Goal: Task Accomplishment & Management: Manage account settings

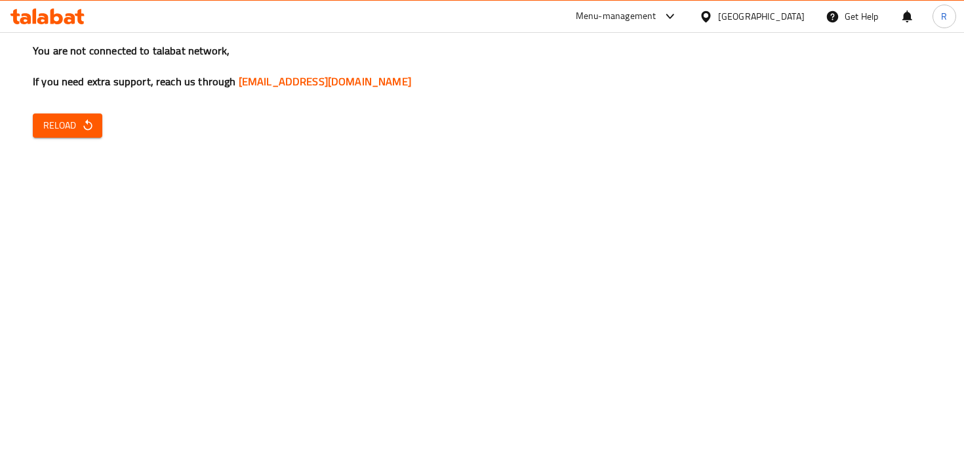
click at [642, 14] on div "Menu-management" at bounding box center [616, 17] width 81 height 16
click at [588, 123] on div "All Plugins Agent Campaigns Center Menu-management" at bounding box center [580, 86] width 197 height 87
click at [555, 113] on div "All Plugins Agent Campaigns Center Menu-management" at bounding box center [580, 86] width 197 height 87
click at [576, 117] on div "All Plugins Agent Campaigns Center Menu-management" at bounding box center [580, 86] width 197 height 87
click at [549, 117] on div "All Plugins Agent Campaigns Center Menu-management" at bounding box center [580, 86] width 197 height 87
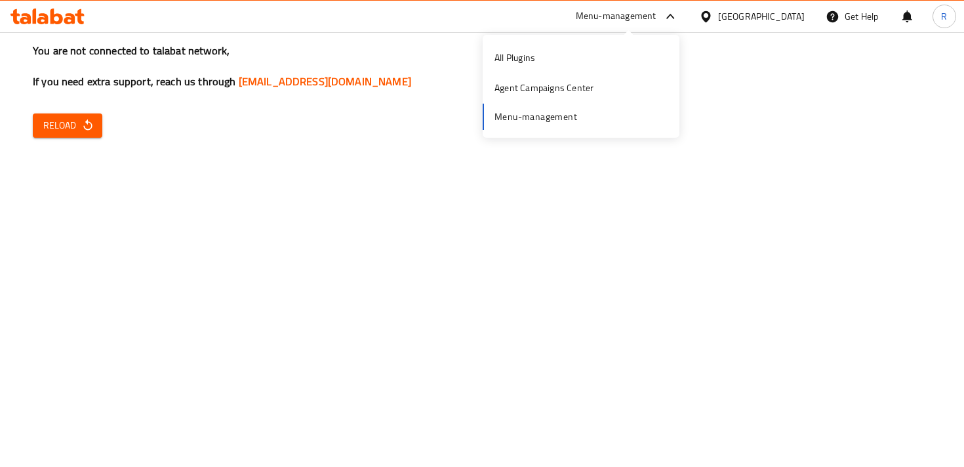
click at [528, 114] on div "All Plugins Agent Campaigns Center Menu-management" at bounding box center [580, 86] width 197 height 87
click at [643, 21] on div "Menu-management" at bounding box center [616, 17] width 81 height 16
click at [651, 17] on div "Menu-management" at bounding box center [616, 17] width 81 height 16
click at [540, 119] on div "All Plugins Agent Campaigns Center Menu-management" at bounding box center [580, 86] width 197 height 87
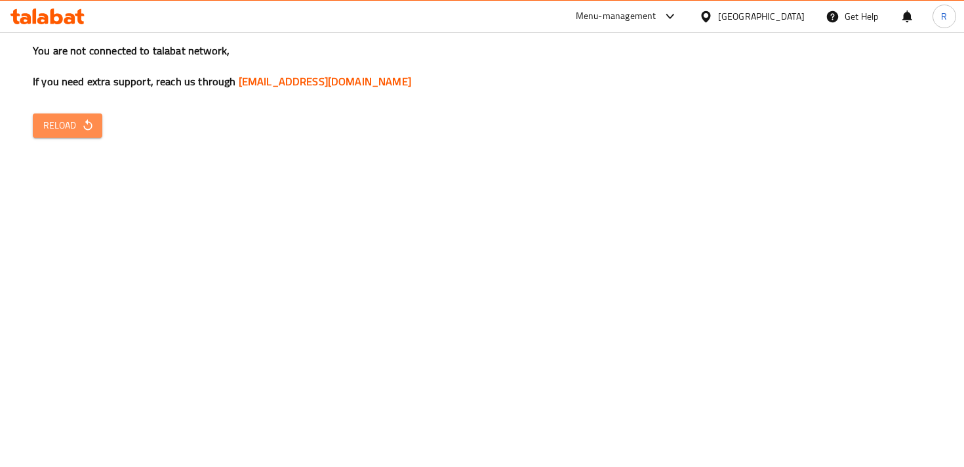
click at [88, 134] on button "Reload" at bounding box center [67, 125] width 69 height 24
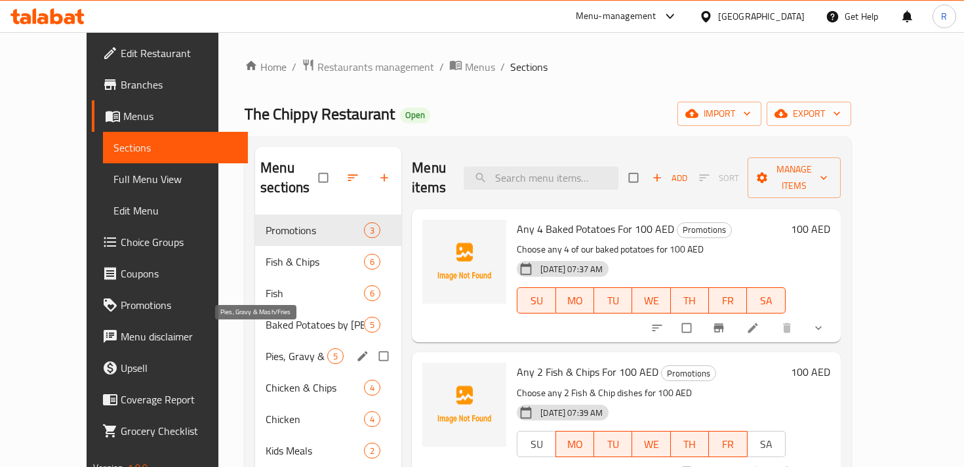
scroll to position [184, 0]
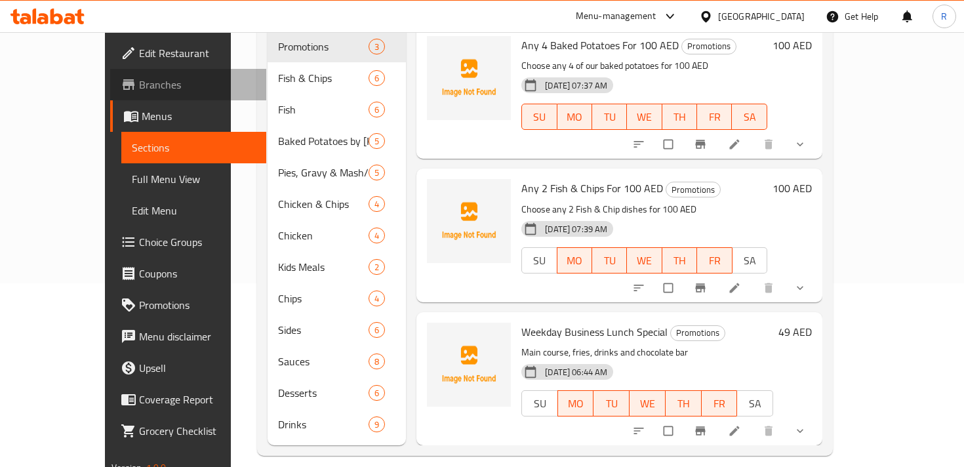
click at [139, 89] on span "Branches" at bounding box center [197, 85] width 116 height 16
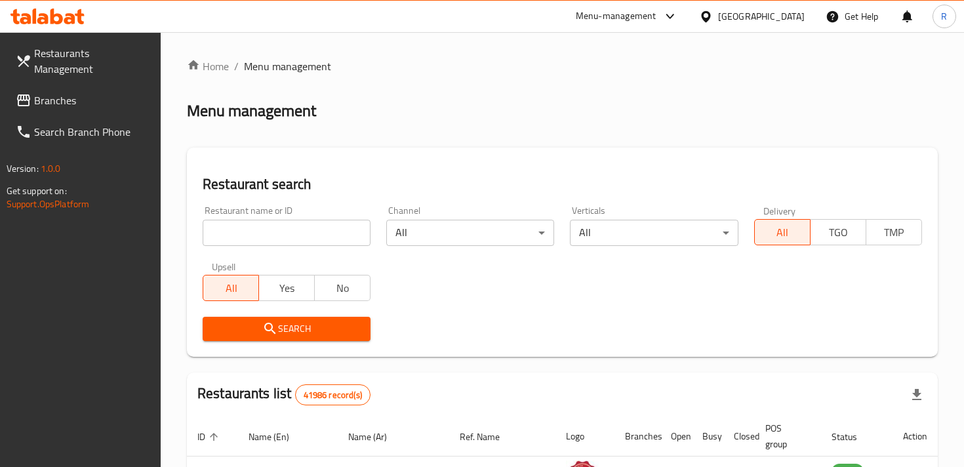
click at [286, 242] on input "search" at bounding box center [287, 233] width 168 height 26
type input "chennai biryani"
click at [340, 336] on span "Search" at bounding box center [286, 329] width 147 height 16
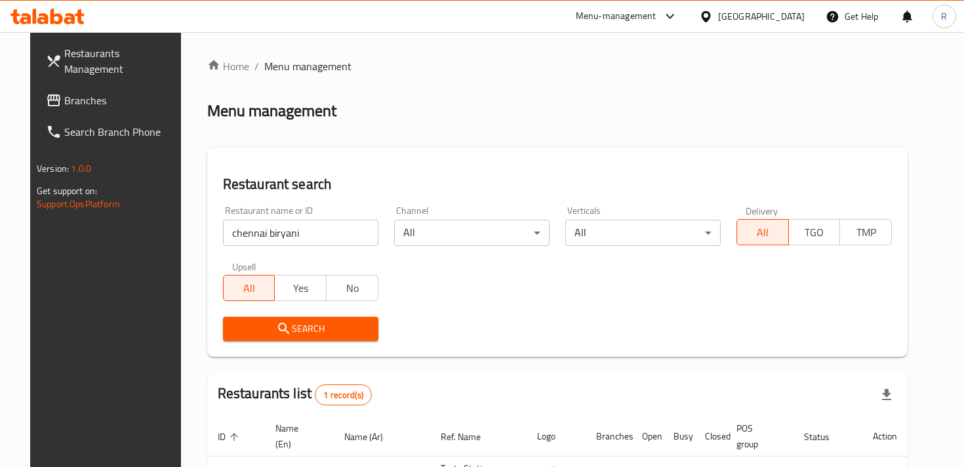
scroll to position [108, 0]
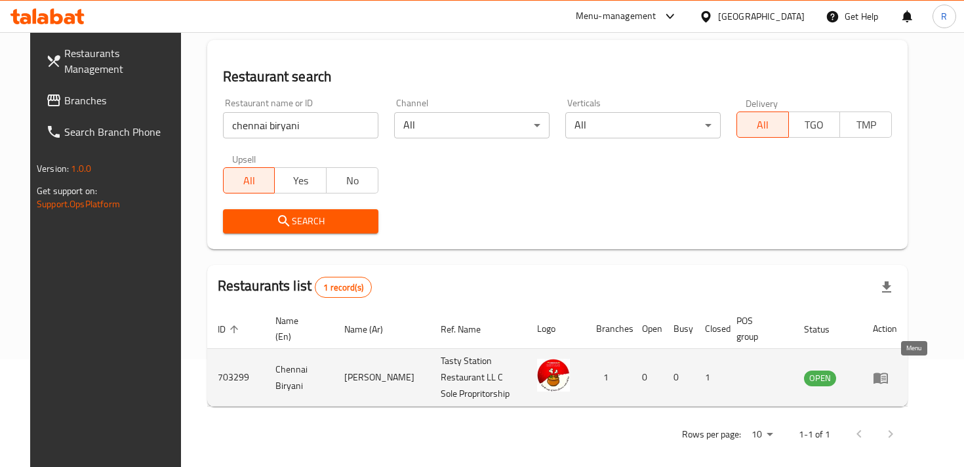
click at [888, 376] on icon "enhanced table" at bounding box center [881, 378] width 16 height 16
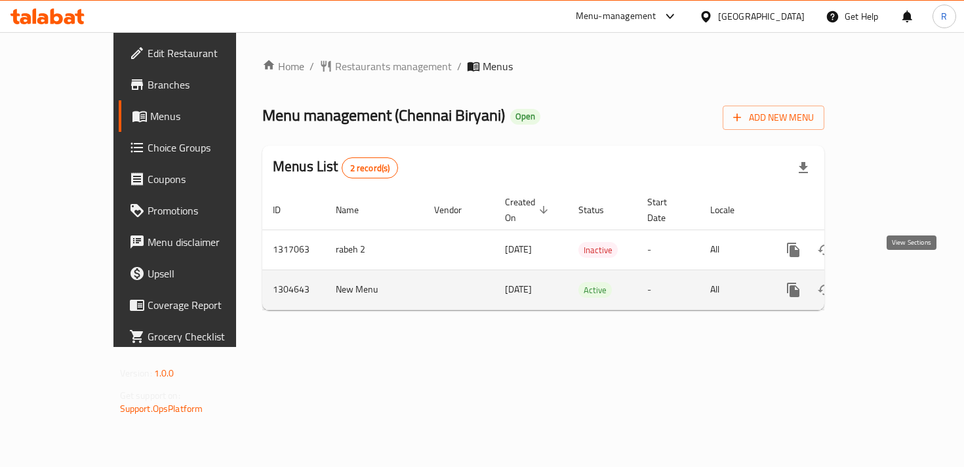
click at [895, 282] on icon "enhanced table" at bounding box center [888, 290] width 16 height 16
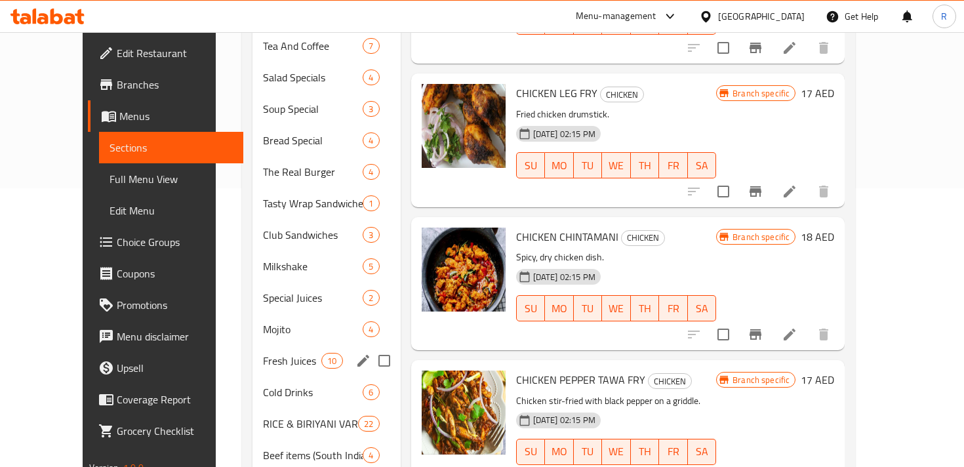
scroll to position [283, 0]
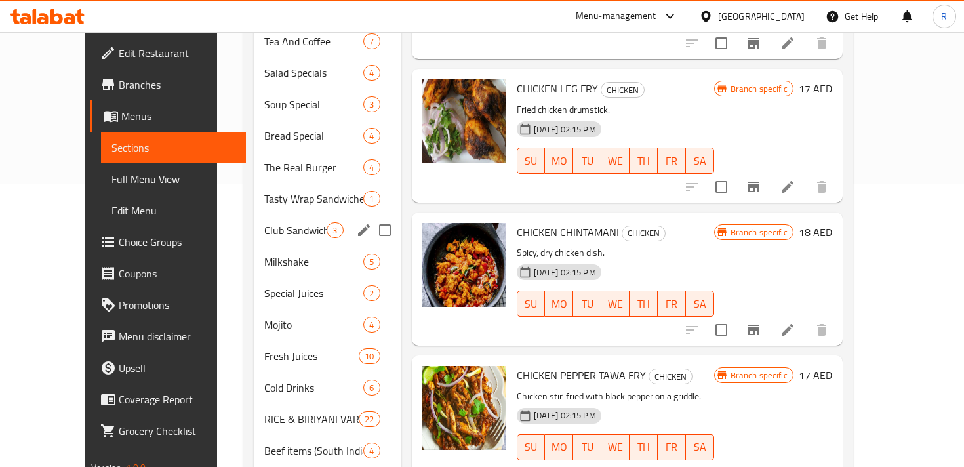
drag, startPoint x: 277, startPoint y: 399, endPoint x: 288, endPoint y: 208, distance: 191.1
click at [288, 206] on div "CHICKEN 8 MUTTON 3 EGG 1 Tea And Coffee 7 Salad Specials 4 Soup Special 3 Bread…" at bounding box center [327, 214] width 147 height 566
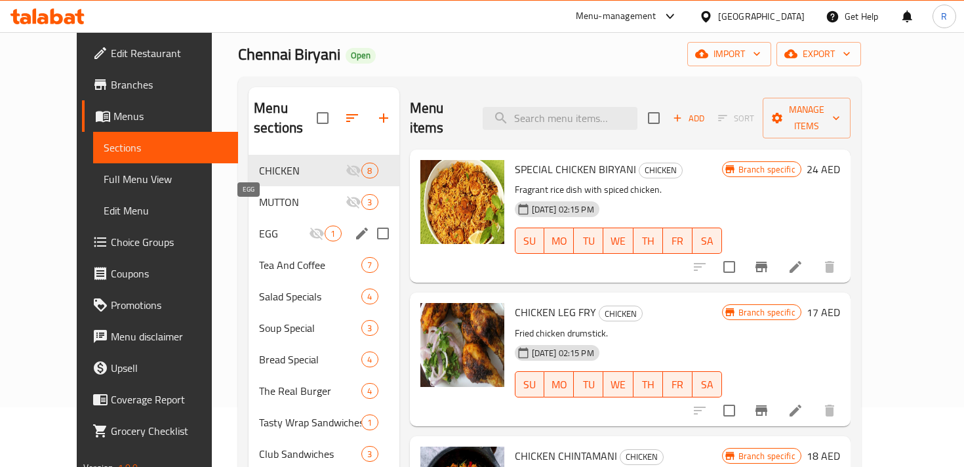
scroll to position [18, 0]
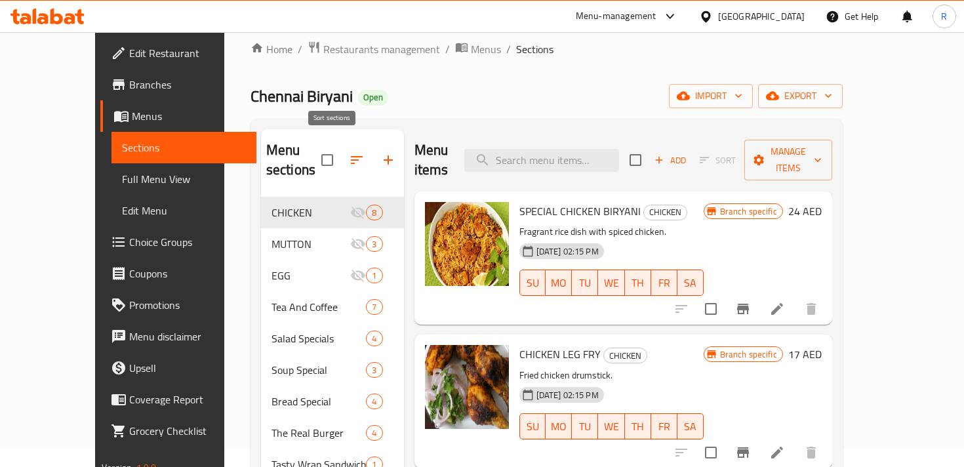
click at [349, 152] on icon "button" at bounding box center [357, 160] width 16 height 16
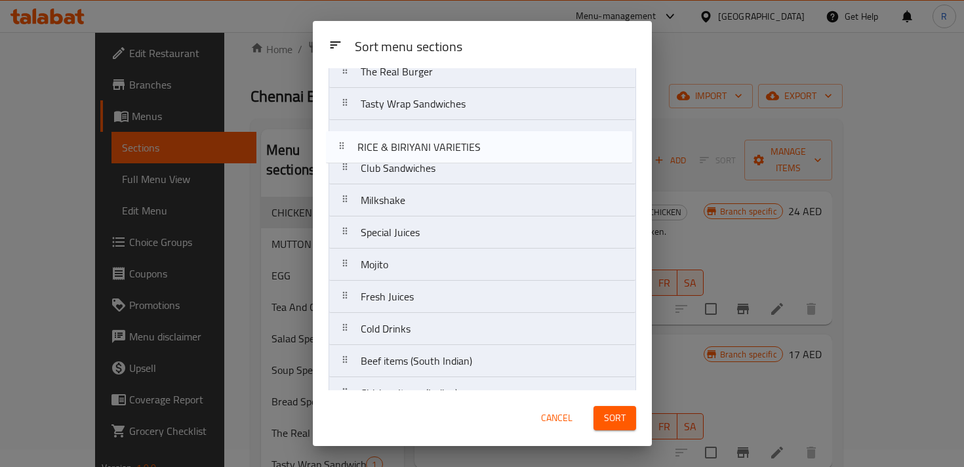
drag, startPoint x: 475, startPoint y: 336, endPoint x: 471, endPoint y: 150, distance: 186.2
click at [471, 150] on nav "CHICKEN MUTTON EGG Tea And Coffee Salad Specials Soup Special Bread Special The…" at bounding box center [481, 120] width 307 height 580
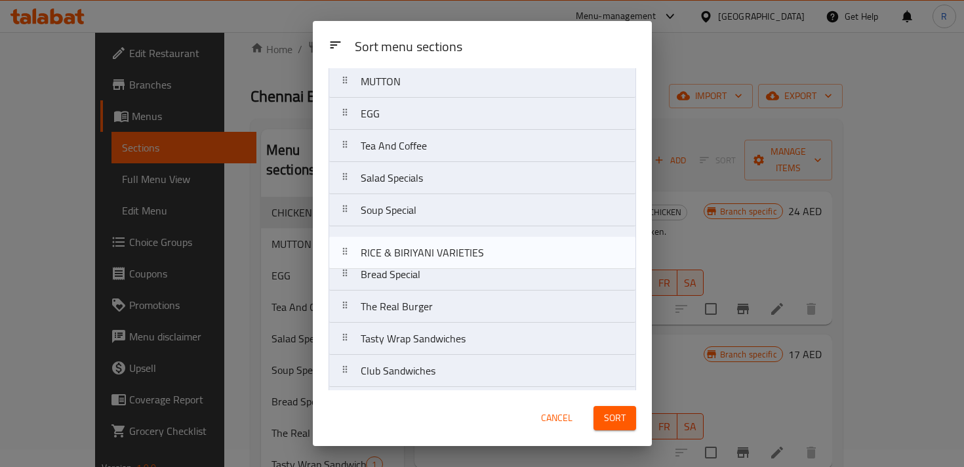
scroll to position [74, 0]
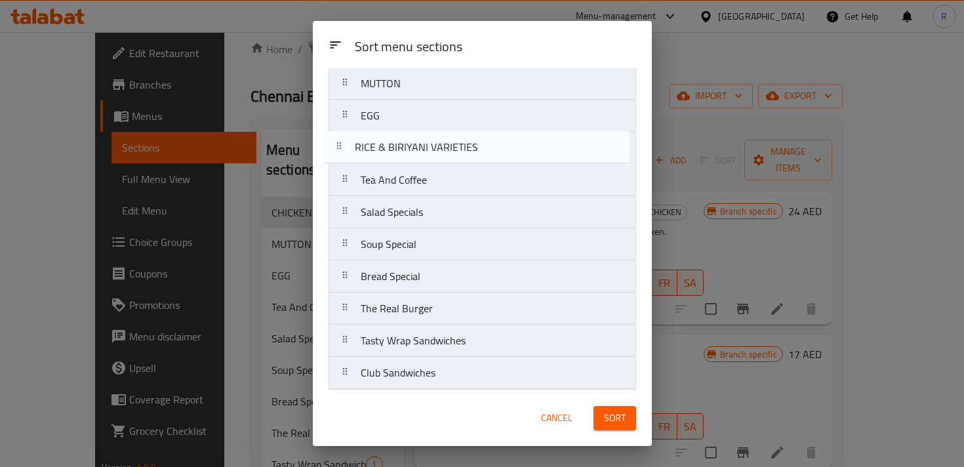
drag, startPoint x: 456, startPoint y: 343, endPoint x: 448, endPoint y: 126, distance: 217.1
click at [448, 126] on nav "CHICKEN MUTTON EGG Tea And Coffee Salad Specials Soup Special Bread Special The…" at bounding box center [481, 325] width 307 height 580
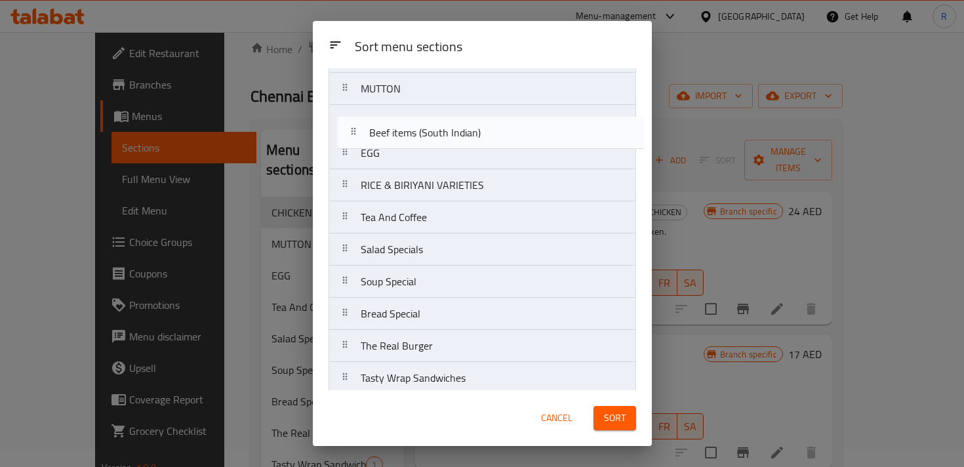
scroll to position [65, 0]
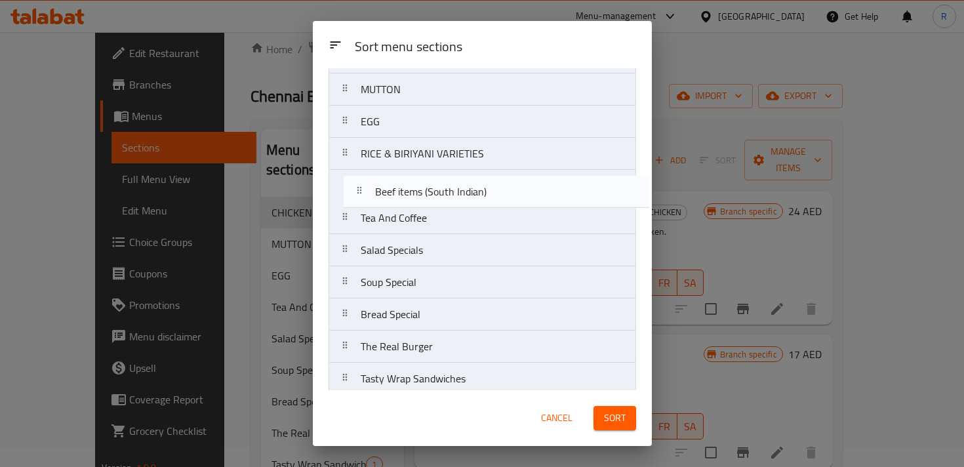
drag, startPoint x: 453, startPoint y: 344, endPoint x: 467, endPoint y: 194, distance: 150.2
click at [467, 194] on nav "CHICKEN MUTTON EGG RICE & BIRIYANI VARIETIES Tea And Coffee Salad Specials Soup…" at bounding box center [481, 331] width 307 height 580
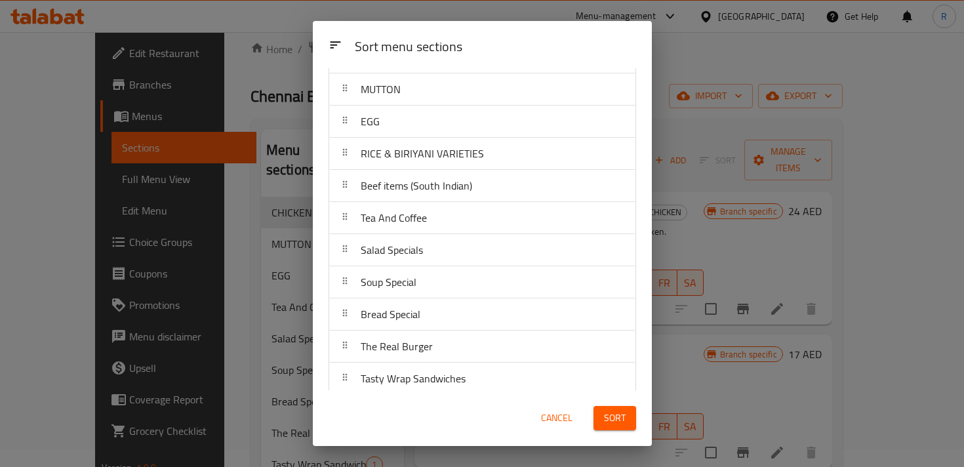
scroll to position [300, 0]
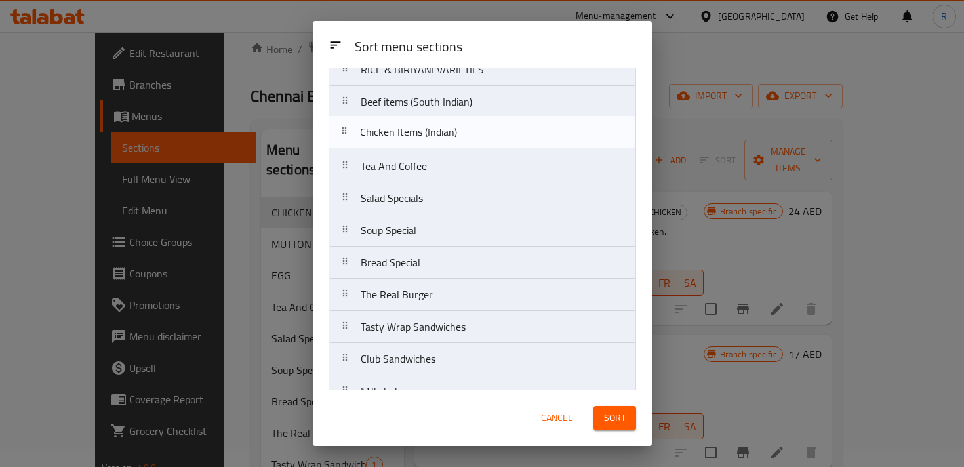
drag, startPoint x: 435, startPoint y: 377, endPoint x: 434, endPoint y: 137, distance: 239.9
click at [434, 137] on nav "CHICKEN MUTTON EGG RICE & BIRIYANI VARIETIES Beef items (South Indian) Tea And …" at bounding box center [481, 247] width 307 height 580
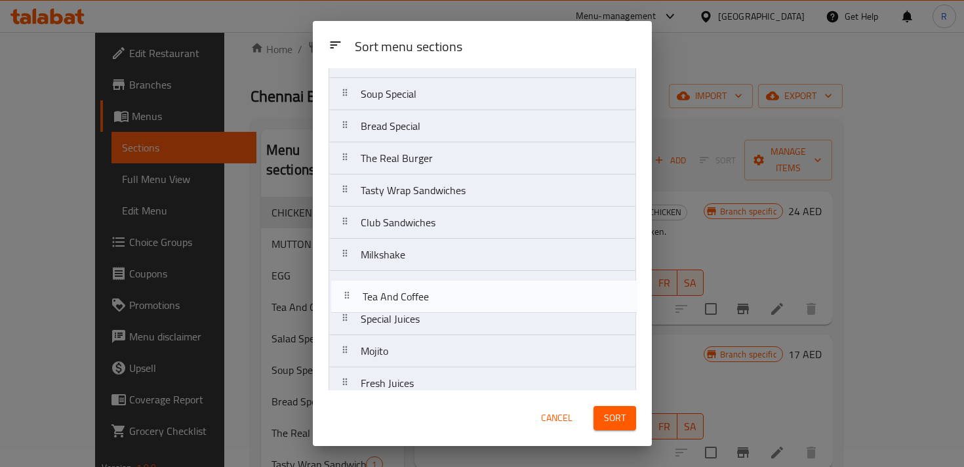
scroll to position [257, 0]
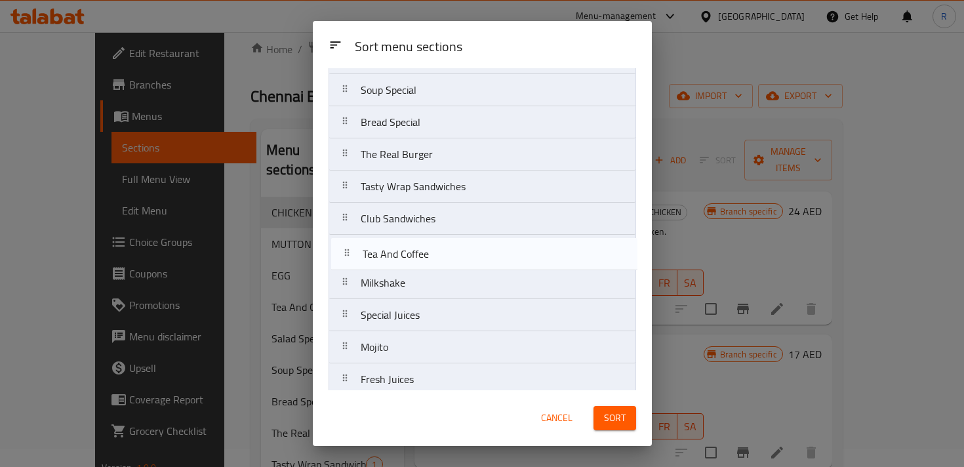
drag, startPoint x: 453, startPoint y: 184, endPoint x: 455, endPoint y: 278, distance: 94.4
click at [455, 278] on nav "CHICKEN MUTTON EGG RICE & BIRIYANI VARIETIES Beef items (South Indian) Chicken …" at bounding box center [481, 139] width 307 height 580
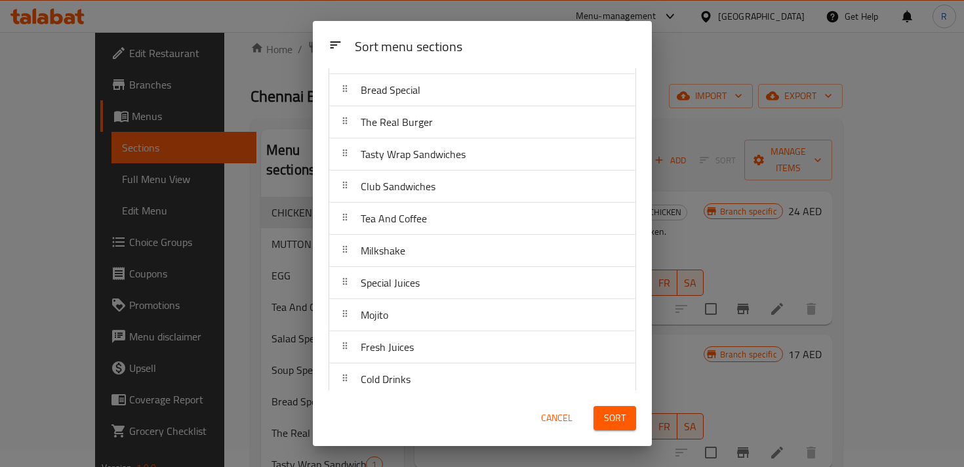
scroll to position [300, 0]
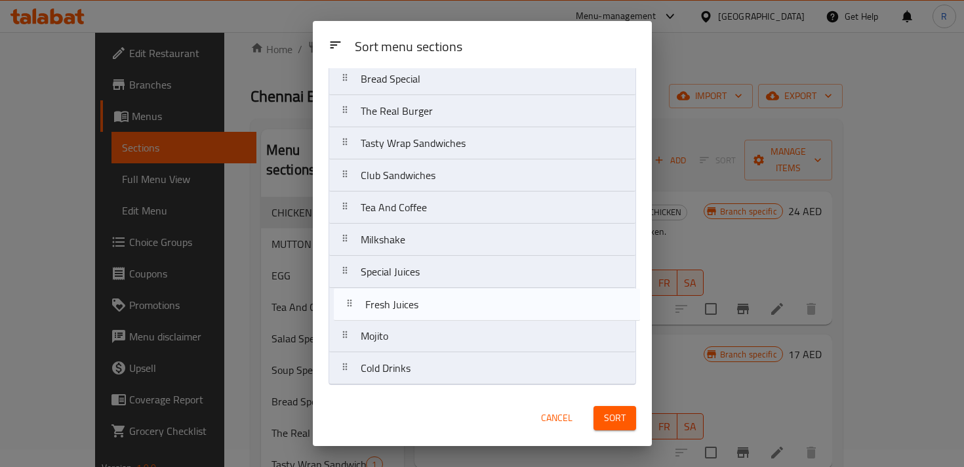
drag, startPoint x: 449, startPoint y: 340, endPoint x: 454, endPoint y: 299, distance: 40.9
click at [454, 299] on nav "CHICKEN MUTTON EGG RICE & BIRIYANI VARIETIES Beef items (South Indian) Chicken …" at bounding box center [481, 95] width 307 height 580
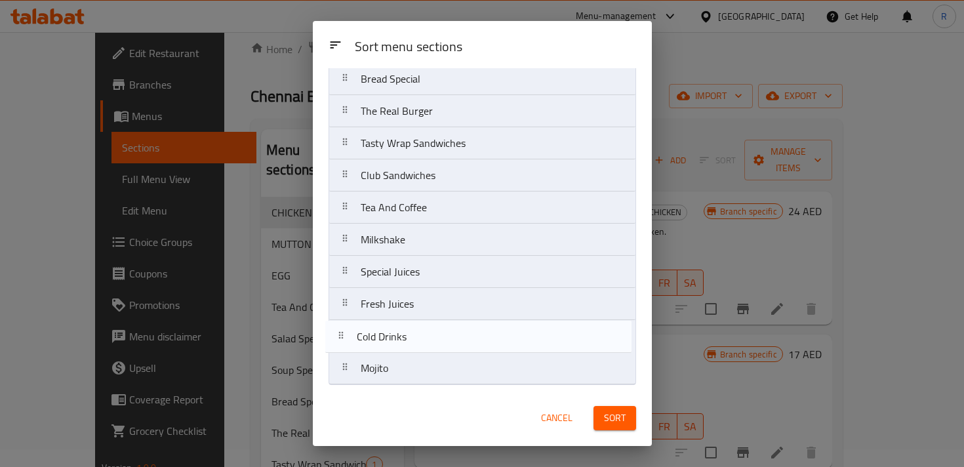
drag, startPoint x: 445, startPoint y: 371, endPoint x: 441, endPoint y: 330, distance: 41.6
click at [441, 330] on nav "CHICKEN MUTTON EGG RICE & BIRIYANI VARIETIES Beef items (South Indian) Chicken …" at bounding box center [481, 95] width 307 height 580
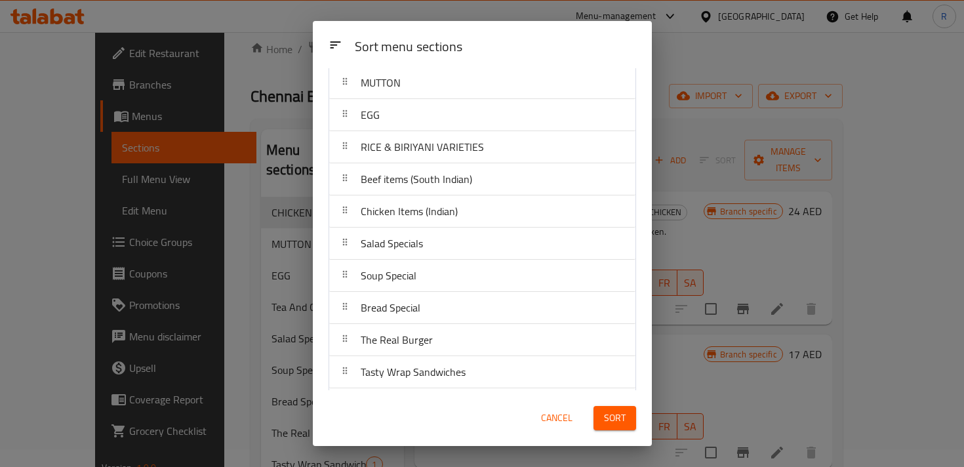
scroll to position [0, 0]
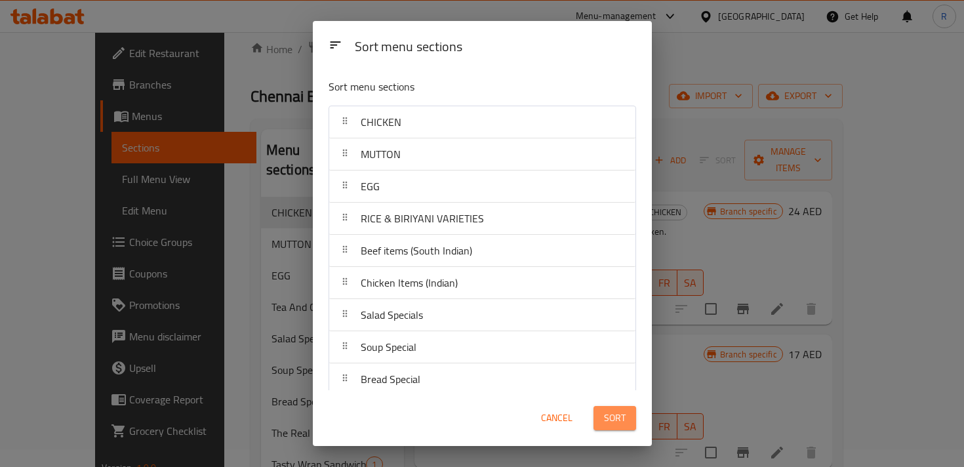
click at [612, 418] on span "Sort" at bounding box center [615, 418] width 22 height 16
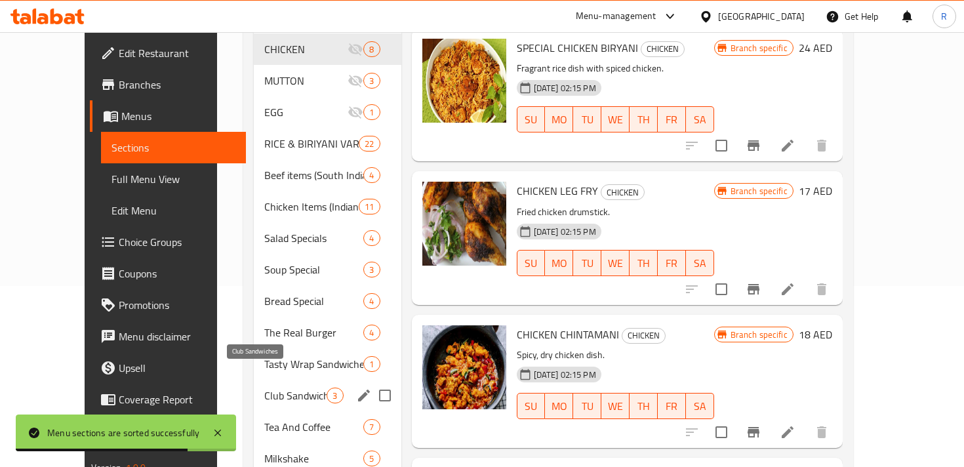
scroll to position [179, 0]
